Goal: Use online tool/utility

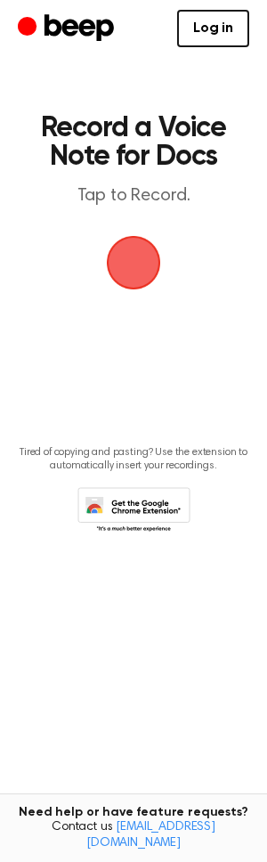
click at [130, 268] on span "button" at bounding box center [134, 263] width 58 height 58
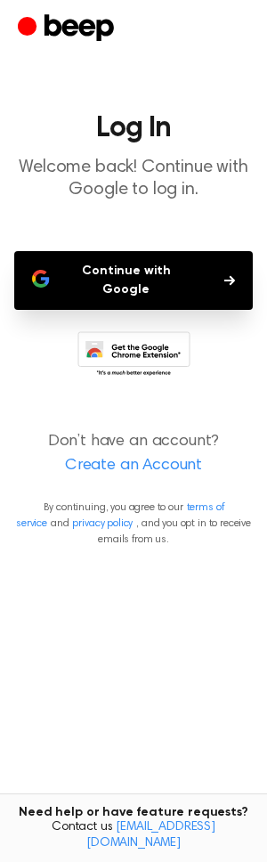
click at [121, 261] on button "Continue with Google" at bounding box center [133, 280] width 239 height 59
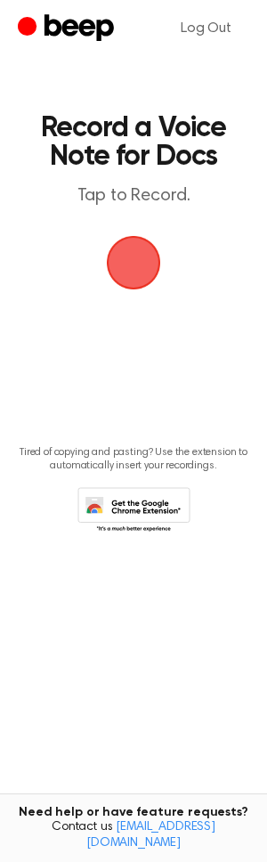
click at [132, 264] on span "button" at bounding box center [134, 263] width 58 height 58
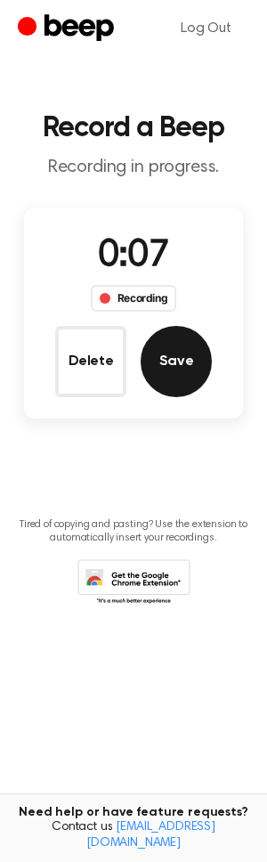
click at [174, 369] on button "Save" at bounding box center [176, 361] width 71 height 71
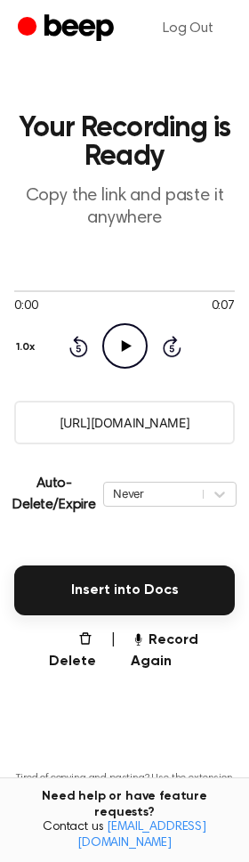
click at [124, 346] on icon at bounding box center [126, 346] width 10 height 12
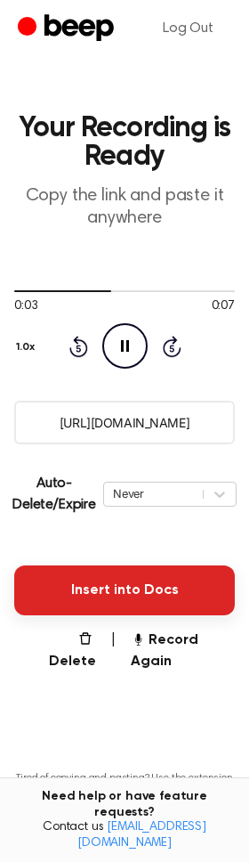
click at [117, 579] on button "Insert into Docs" at bounding box center [124, 590] width 221 height 50
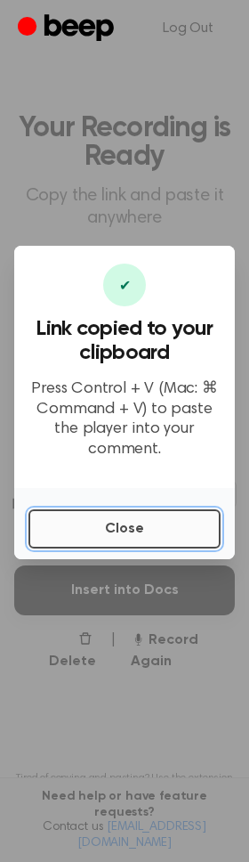
click at [111, 528] on button "Close" at bounding box center [124, 528] width 192 height 39
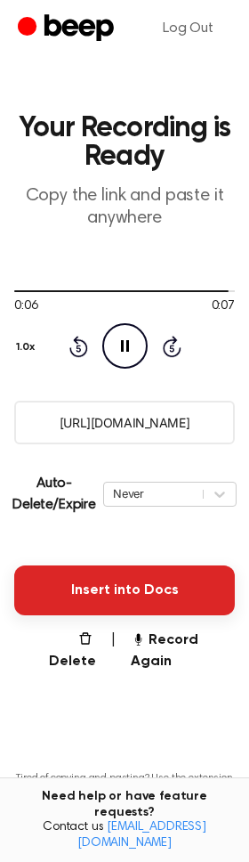
click at [101, 589] on button "Insert into Docs" at bounding box center [124, 590] width 221 height 50
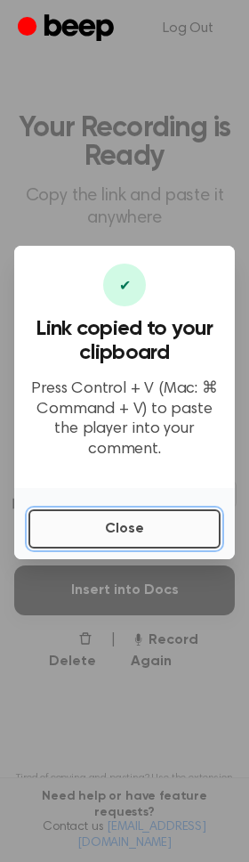
click at [108, 515] on button "Close" at bounding box center [124, 528] width 192 height 39
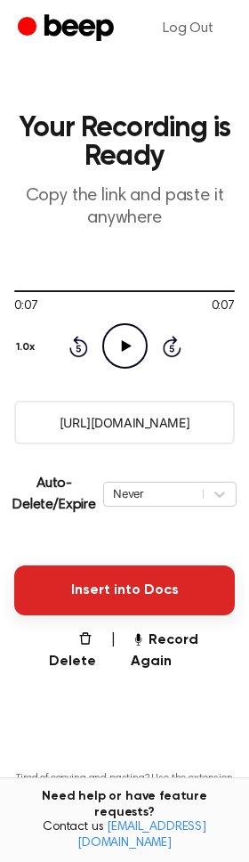
click at [113, 588] on button "Insert into Docs" at bounding box center [124, 590] width 221 height 50
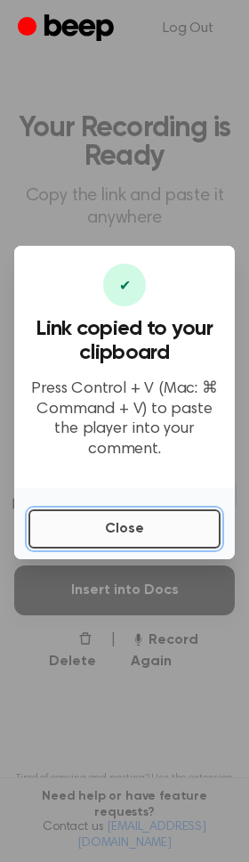
click at [103, 534] on button "Close" at bounding box center [124, 528] width 192 height 39
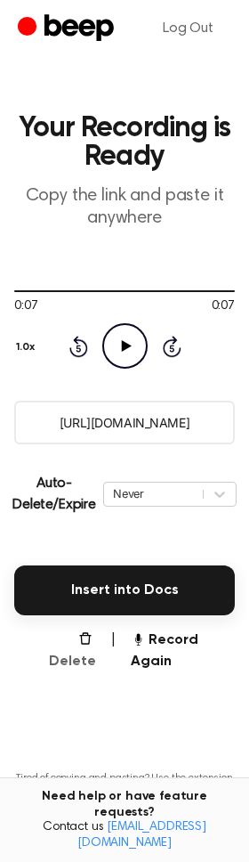
click at [85, 641] on icon "button" at bounding box center [85, 638] width 14 height 14
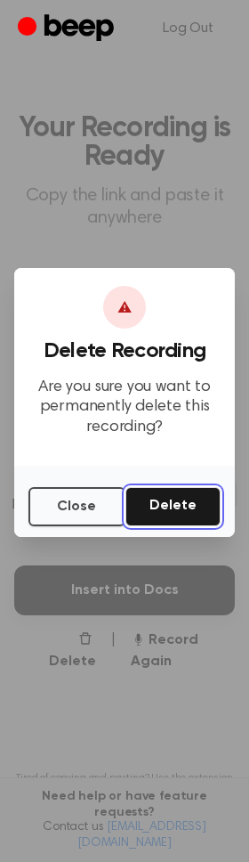
click at [177, 507] on button "Delete" at bounding box center [173, 506] width 95 height 39
